Goal: Task Accomplishment & Management: Manage account settings

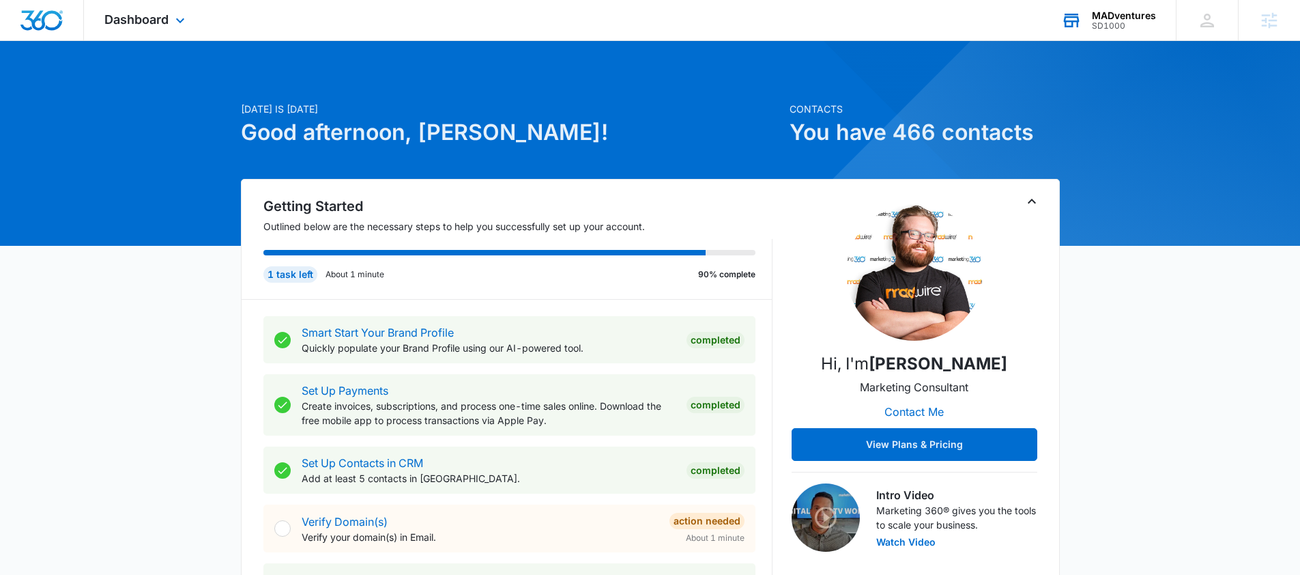
click at [1149, 15] on div "MADventures" at bounding box center [1124, 15] width 64 height 11
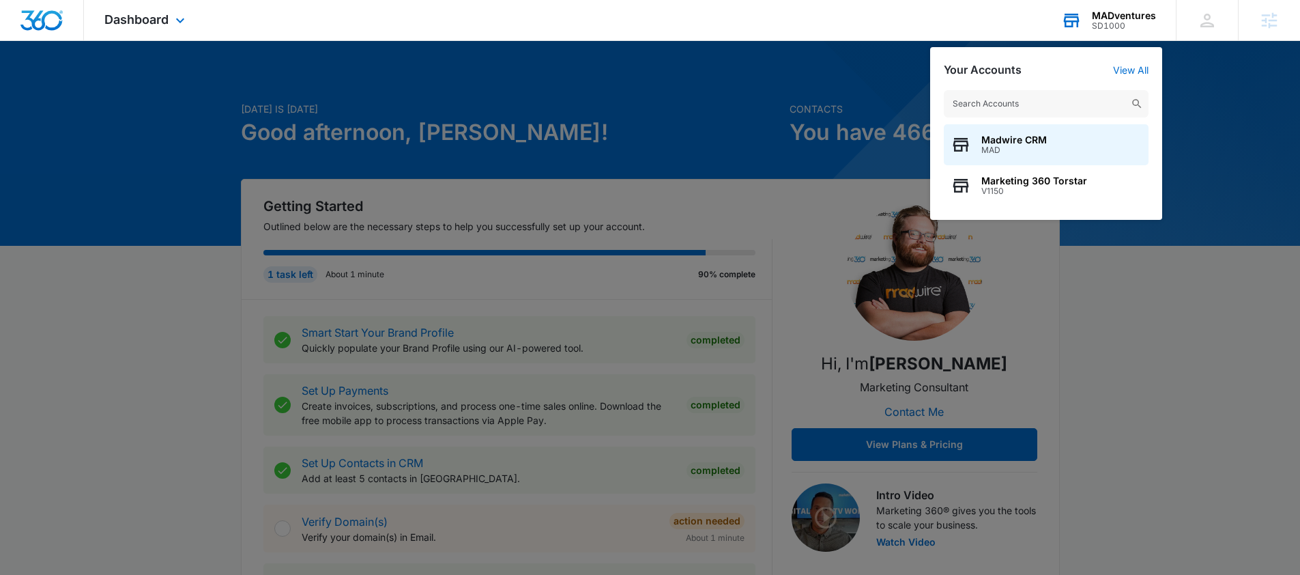
click at [1057, 101] on input "text" at bounding box center [1046, 103] width 205 height 27
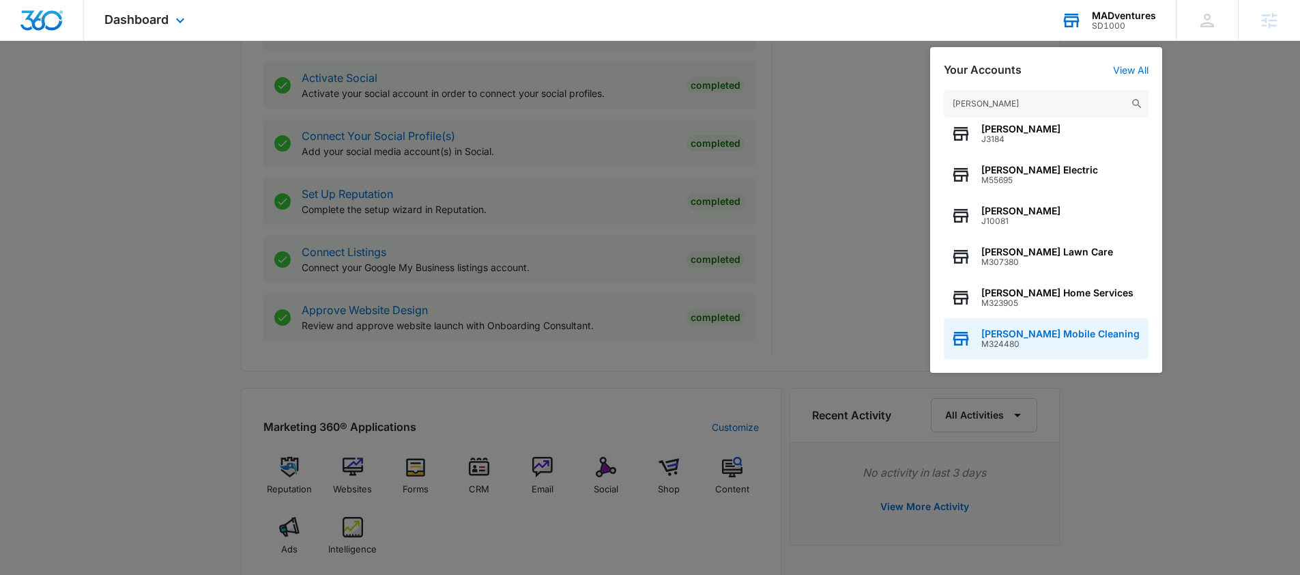
scroll to position [887, 0]
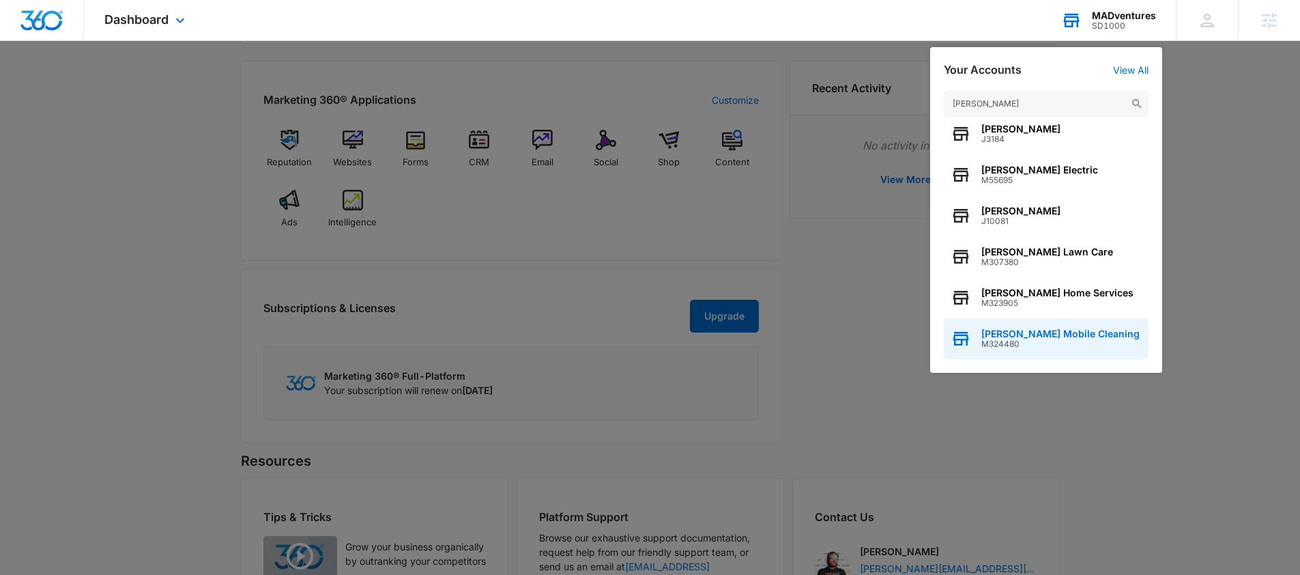
type input "larson"
click at [1044, 335] on span "Larson’s Mobile Cleaning" at bounding box center [1061, 333] width 158 height 11
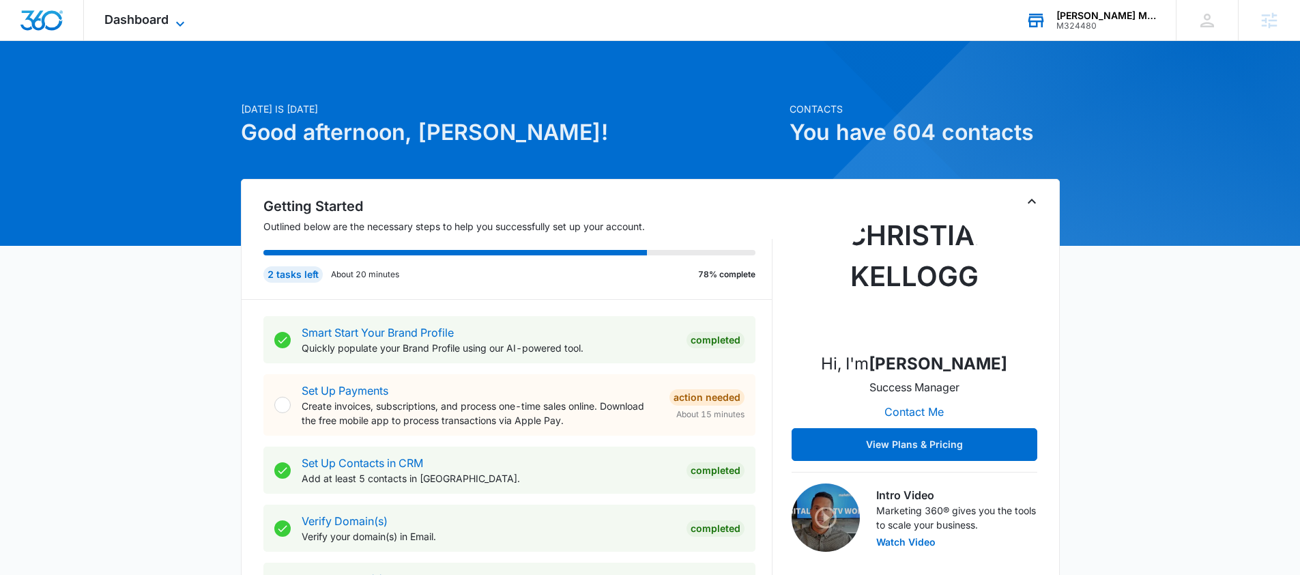
click at [158, 18] on span "Dashboard" at bounding box center [136, 19] width 64 height 14
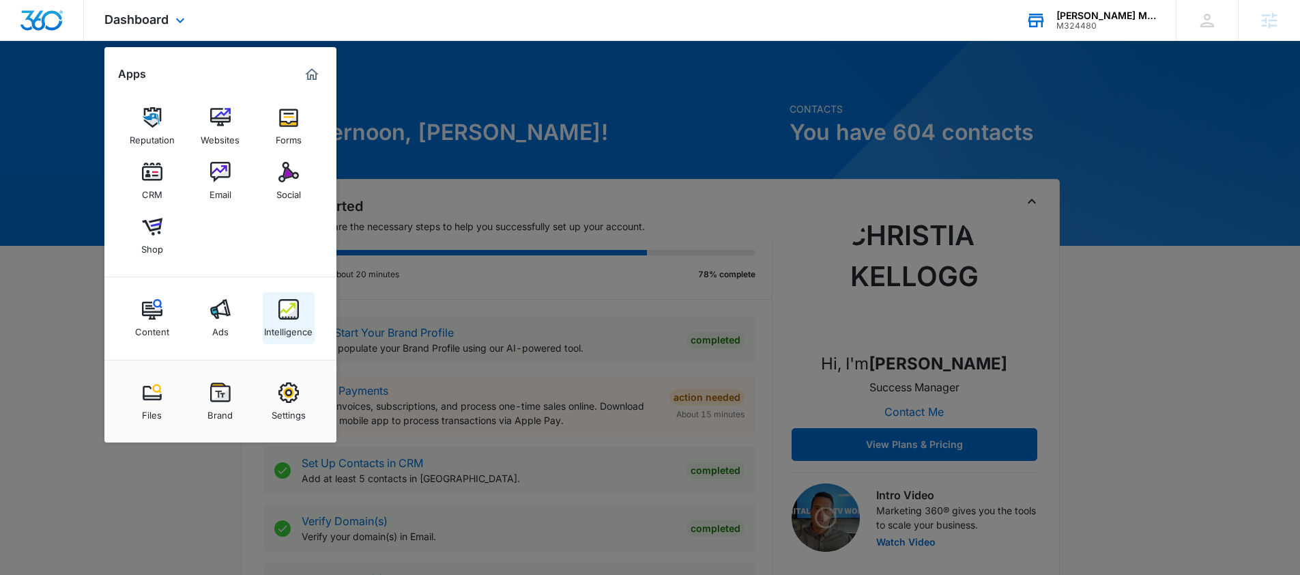
click at [283, 309] on img at bounding box center [288, 309] width 20 height 20
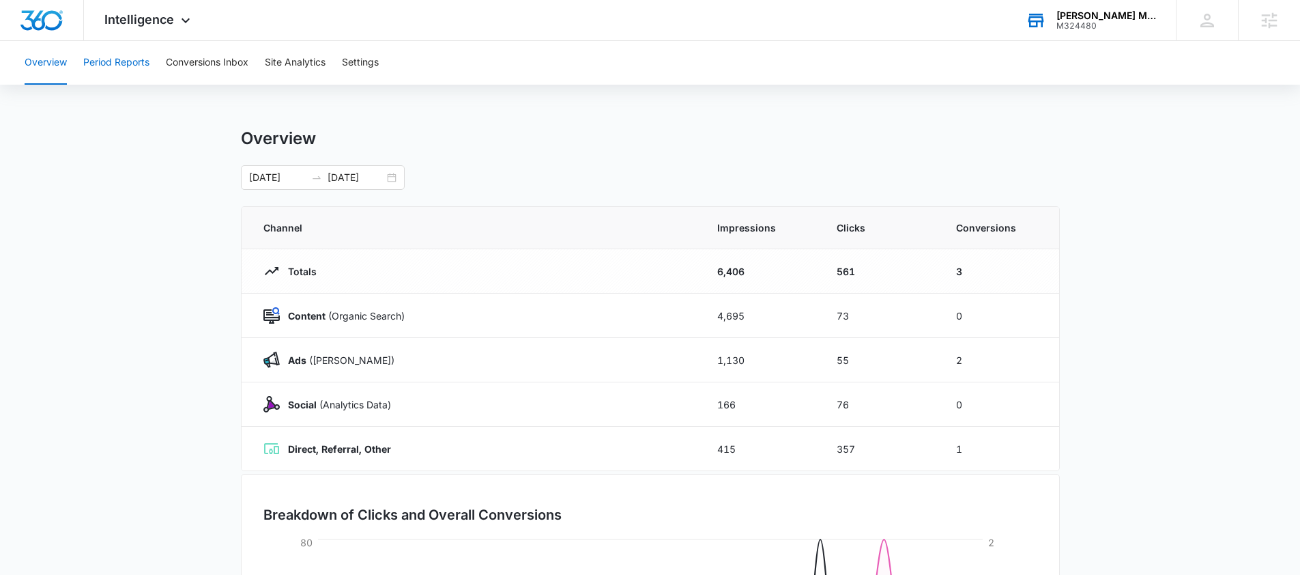
click at [99, 61] on button "Period Reports" at bounding box center [116, 63] width 66 height 44
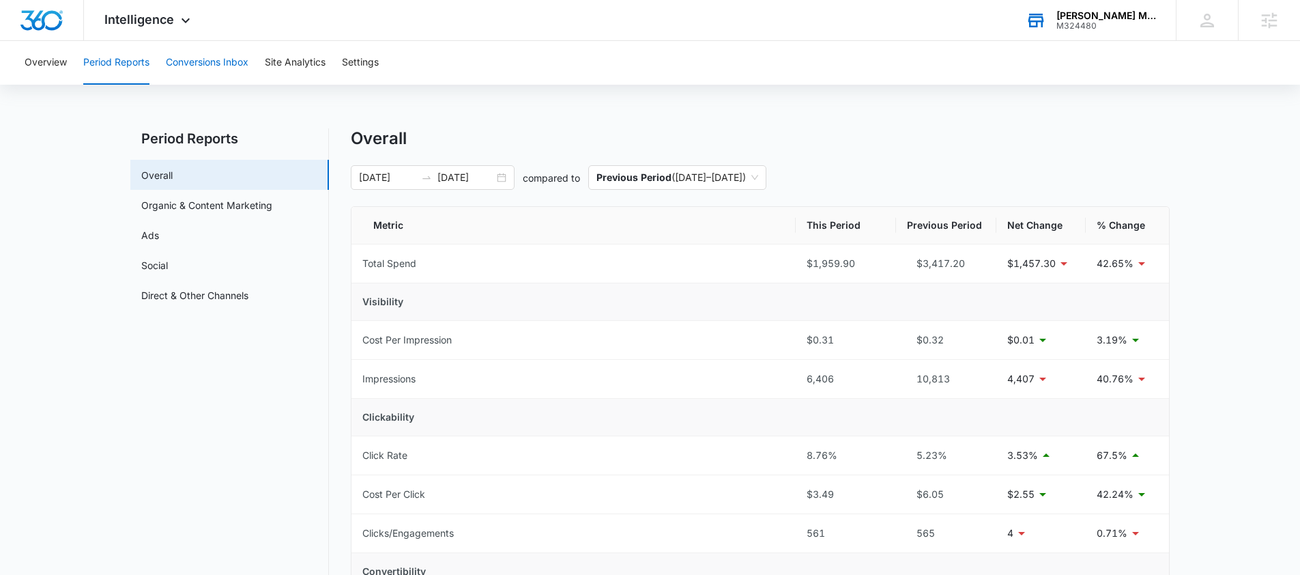
click at [207, 55] on button "Conversions Inbox" at bounding box center [207, 63] width 83 height 44
